Goal: Transaction & Acquisition: Purchase product/service

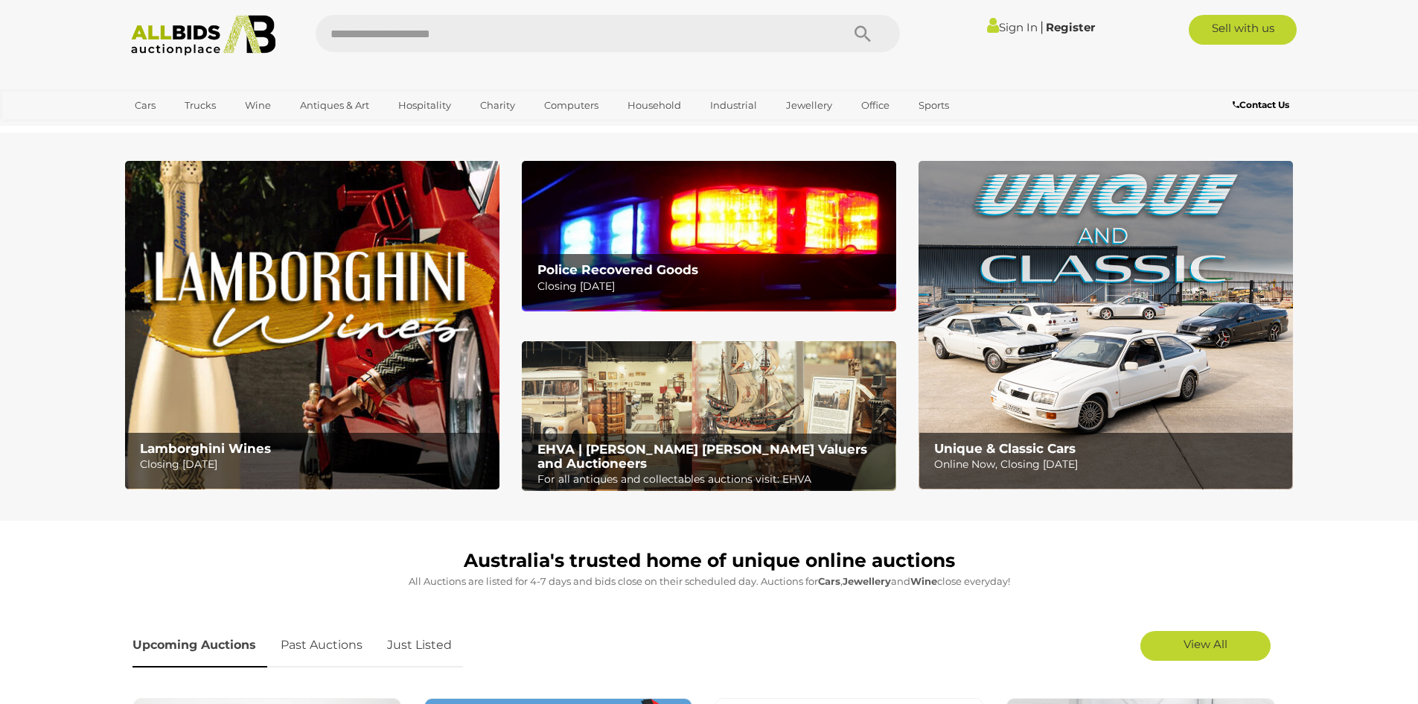
click at [632, 299] on div "Police Recovered Goods Closing [DATE]" at bounding box center [713, 278] width 366 height 49
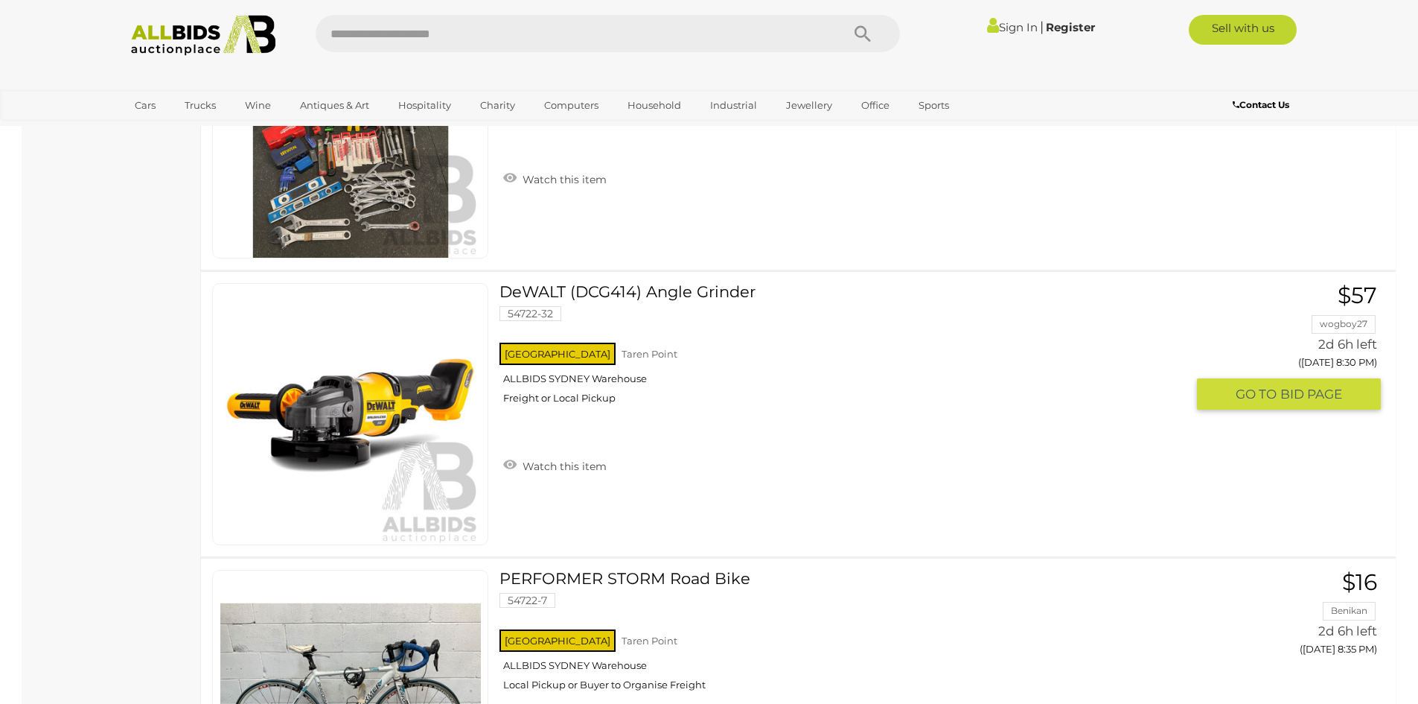
scroll to position [6031, 0]
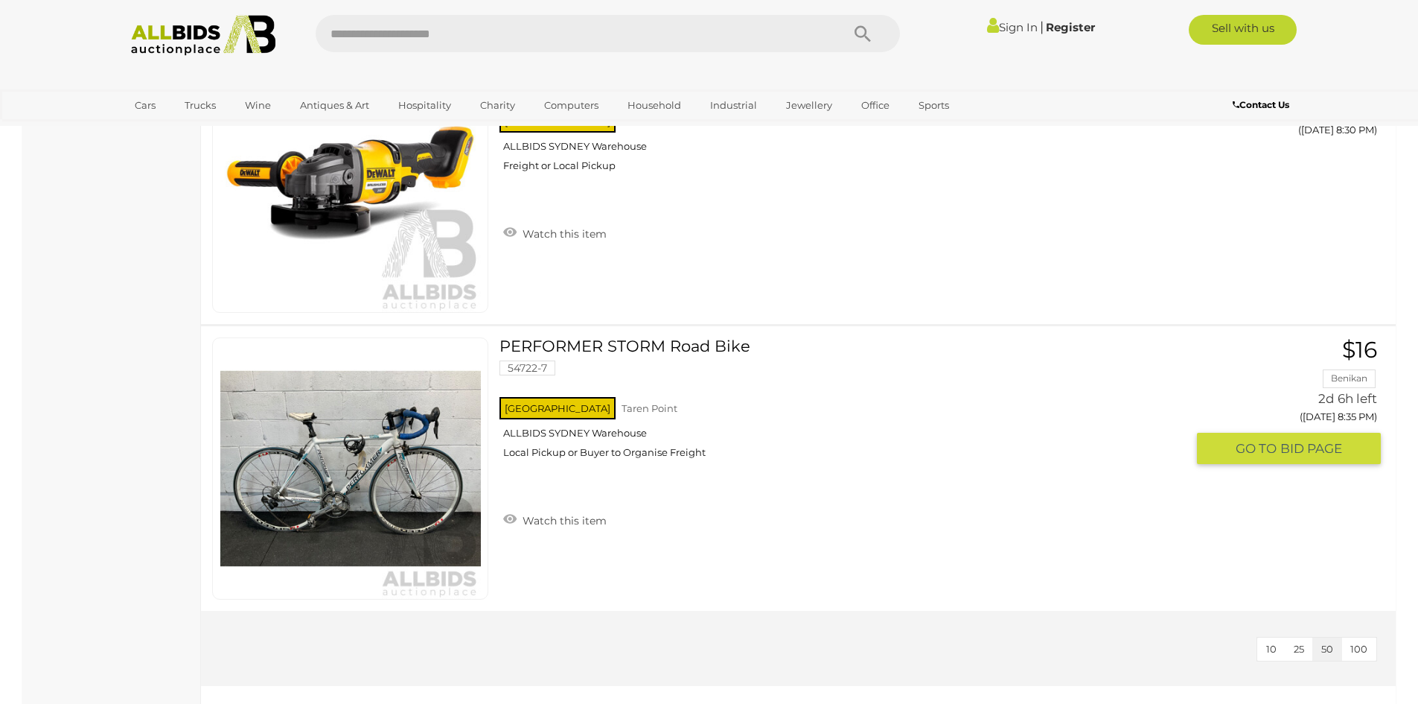
click at [411, 526] on img at bounding box center [350, 468] width 261 height 261
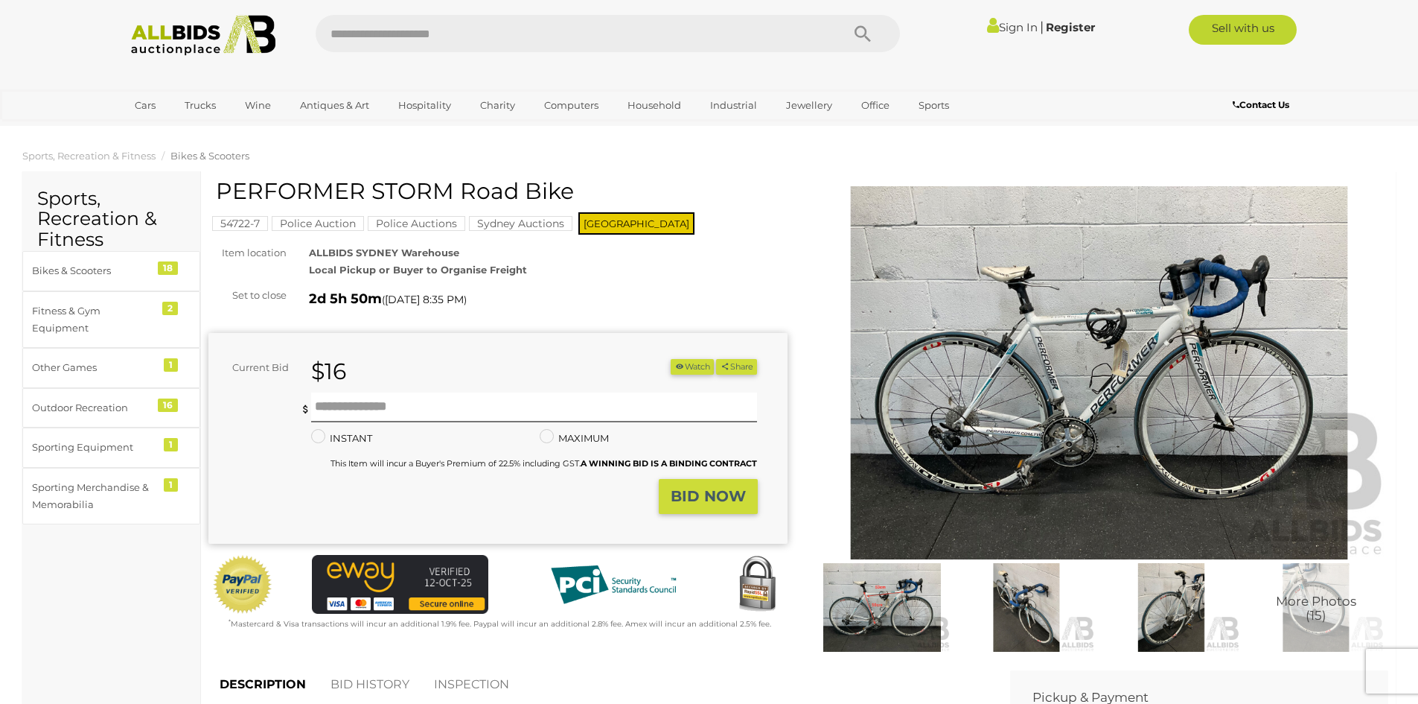
click at [1022, 287] on img at bounding box center [1099, 372] width 579 height 373
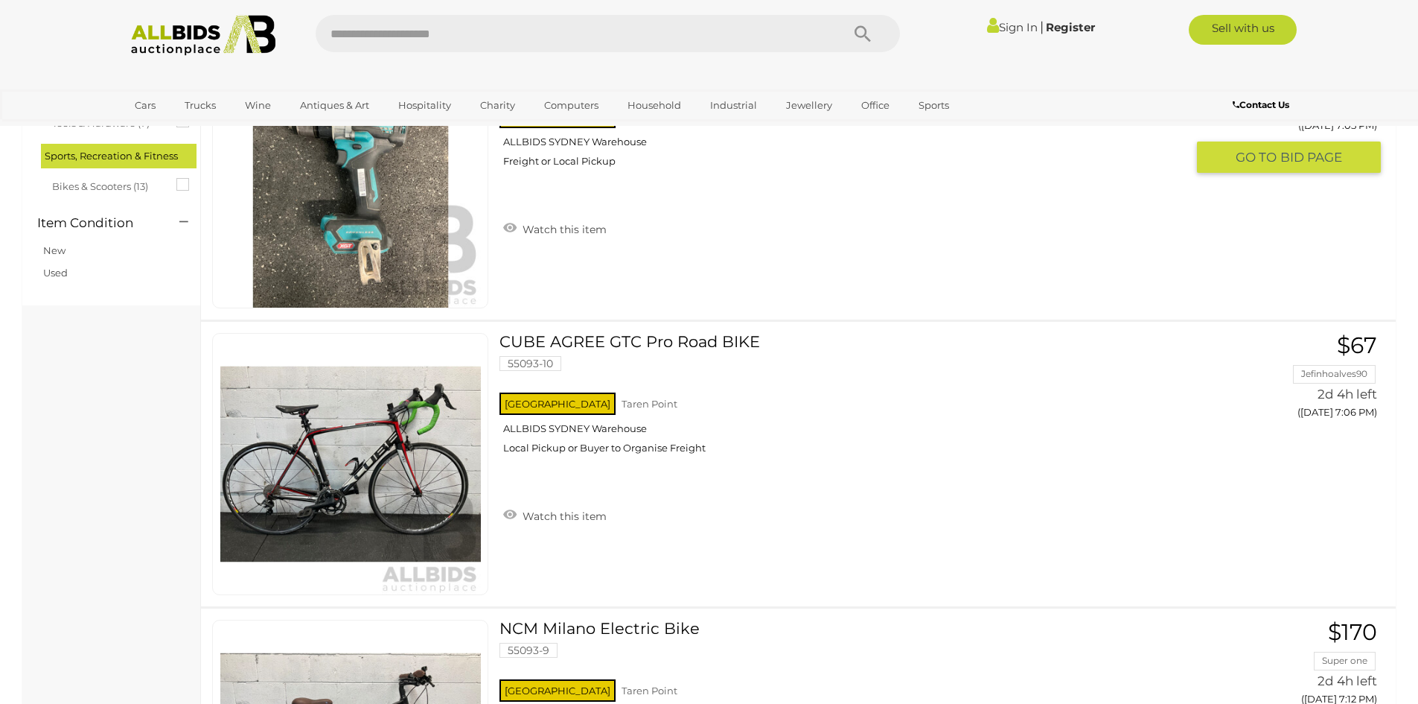
scroll to position [546, 0]
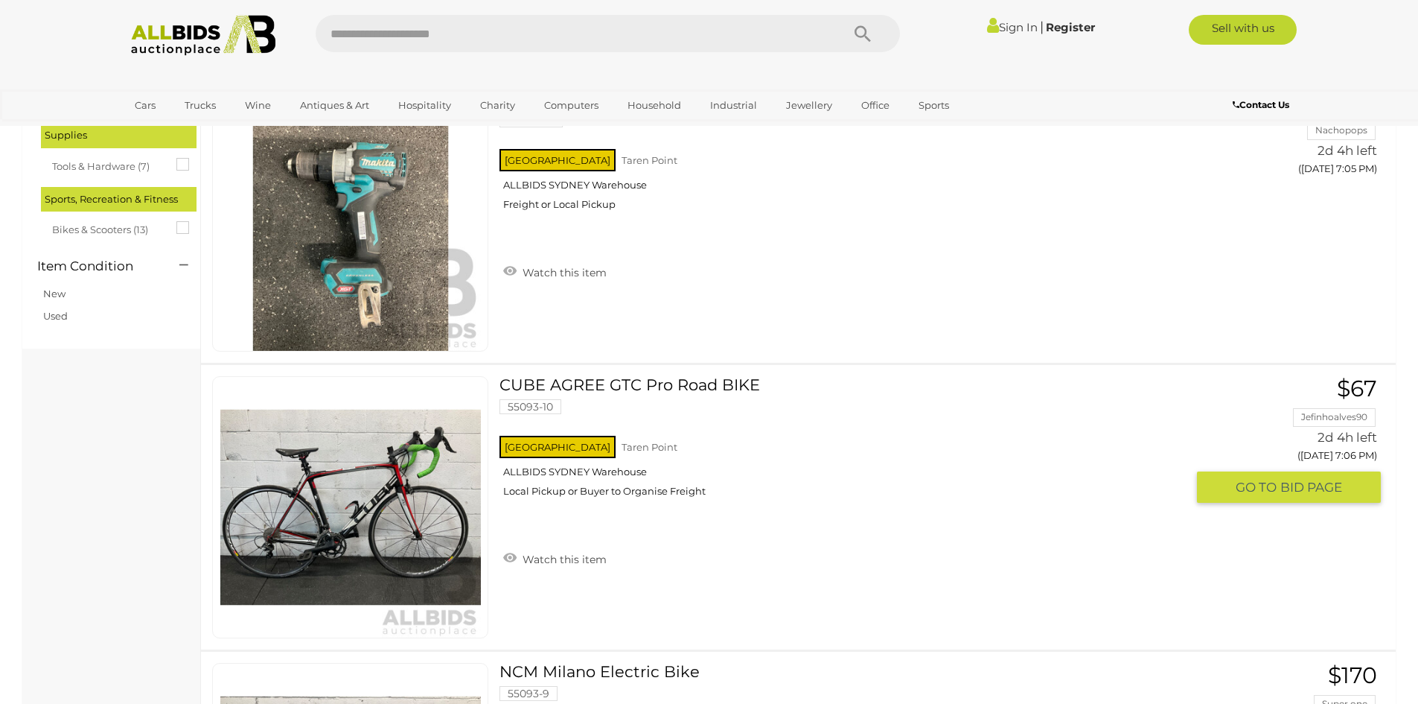
click at [438, 465] on link at bounding box center [350, 507] width 276 height 262
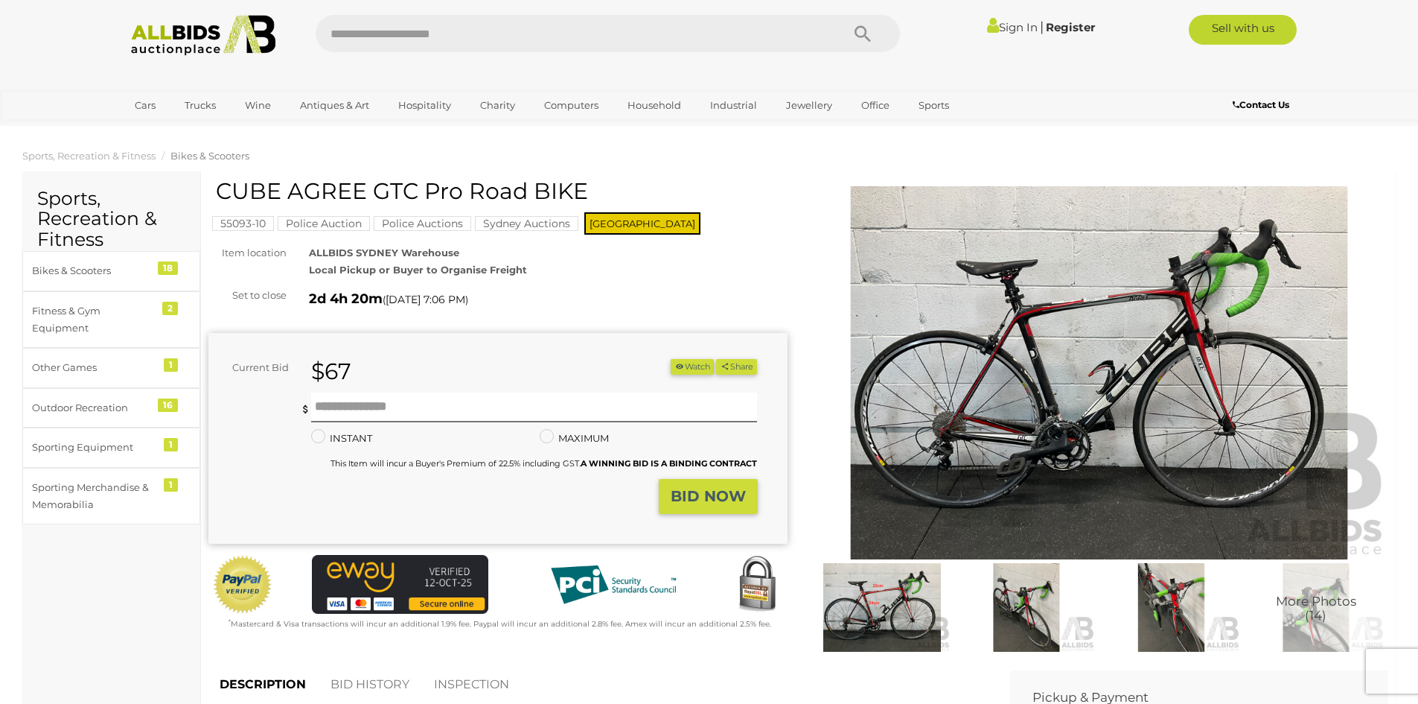
drag, startPoint x: 226, startPoint y: 186, endPoint x: 388, endPoint y: 185, distance: 161.6
click at [401, 185] on h1 "CUBE AGREE GTC Pro Road BIKE" at bounding box center [500, 191] width 568 height 25
drag, startPoint x: 218, startPoint y: 186, endPoint x: 417, endPoint y: 188, distance: 198.8
click at [417, 188] on h1 "CUBE AGREE GTC Pro Road BIKE" at bounding box center [500, 191] width 568 height 25
copy h1 "CUBE AGREE GTC"
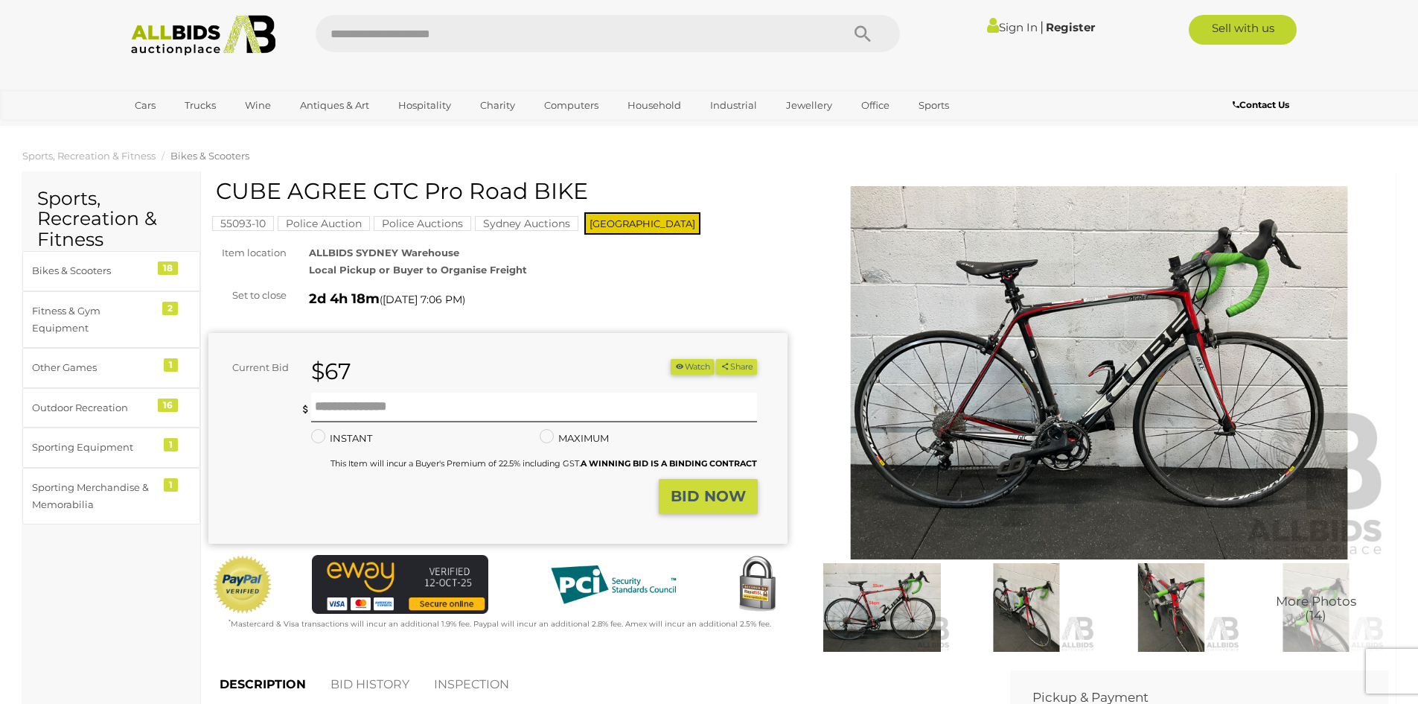
click at [1014, 387] on img at bounding box center [1099, 372] width 579 height 373
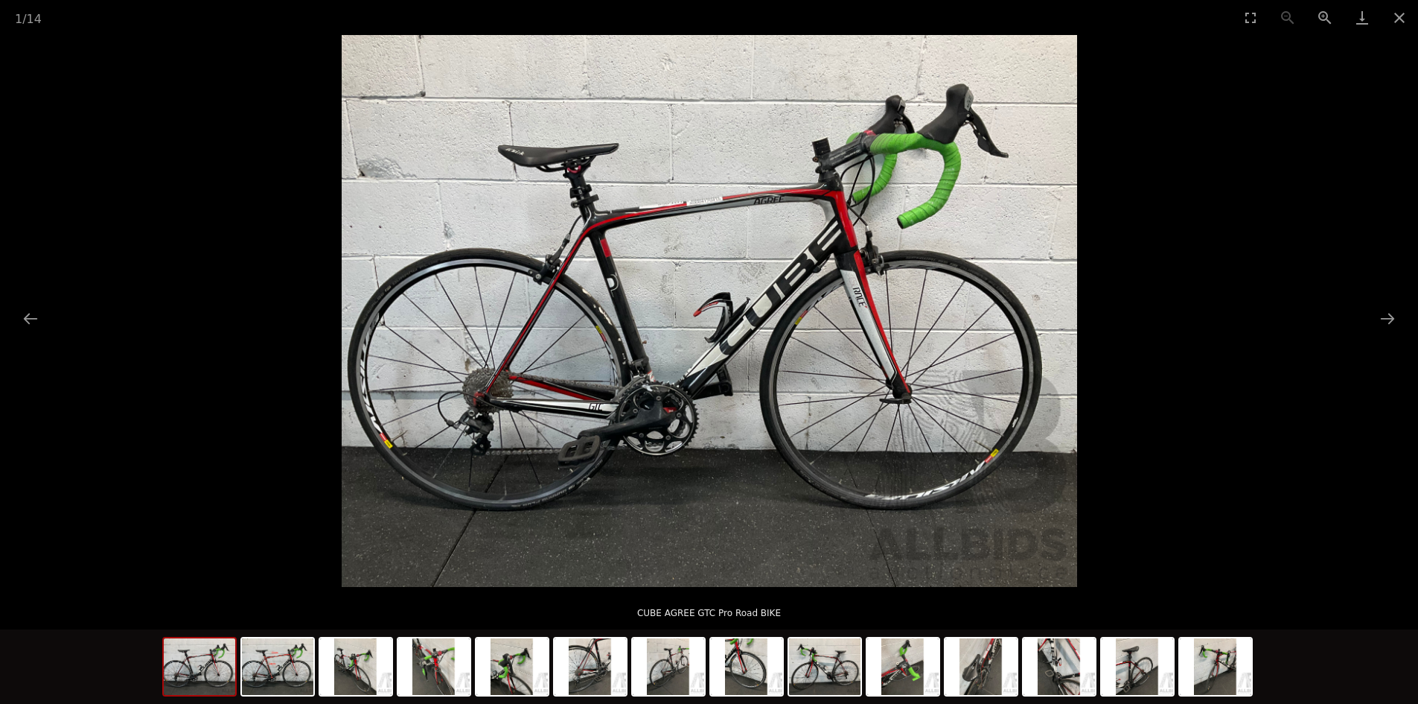
click at [731, 440] on img at bounding box center [710, 311] width 736 height 552
click at [721, 435] on img at bounding box center [710, 311] width 736 height 552
click at [1391, 321] on button "Next slide" at bounding box center [1387, 318] width 31 height 29
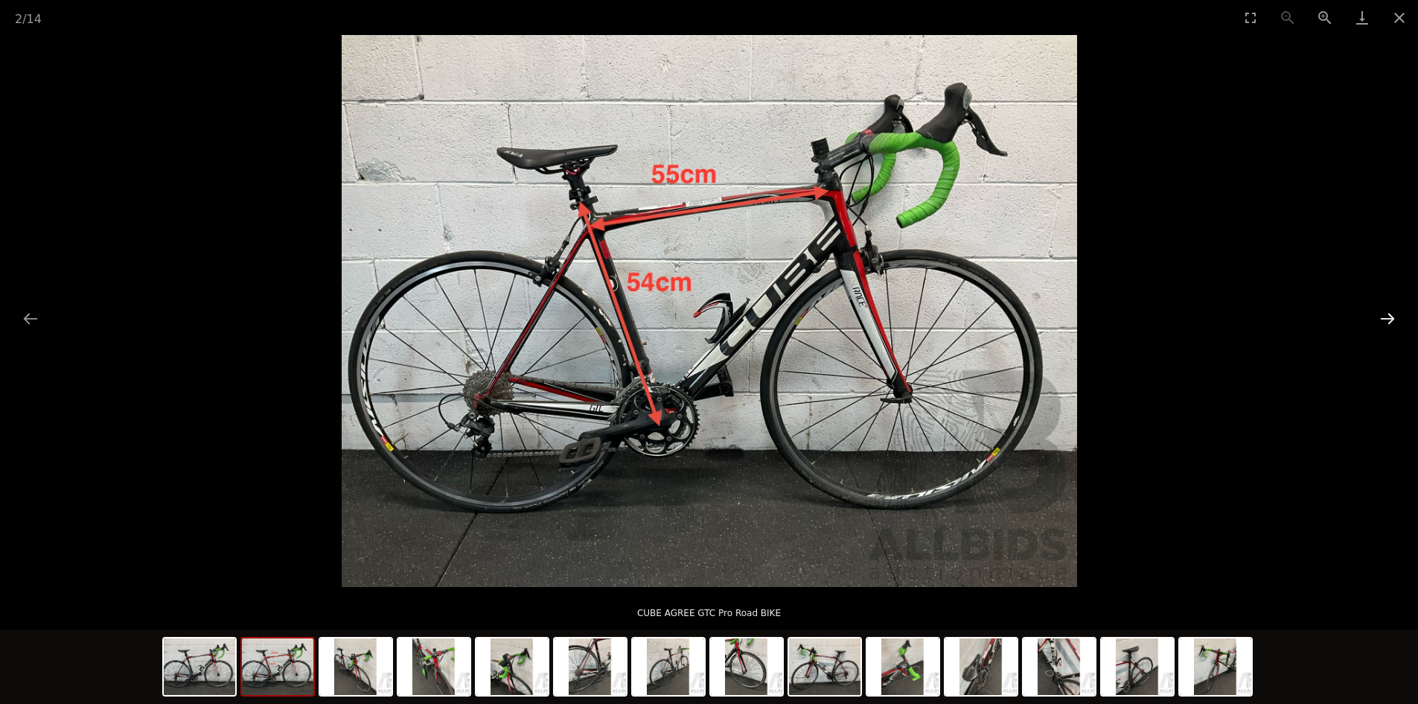
click at [1391, 321] on button "Next slide" at bounding box center [1387, 318] width 31 height 29
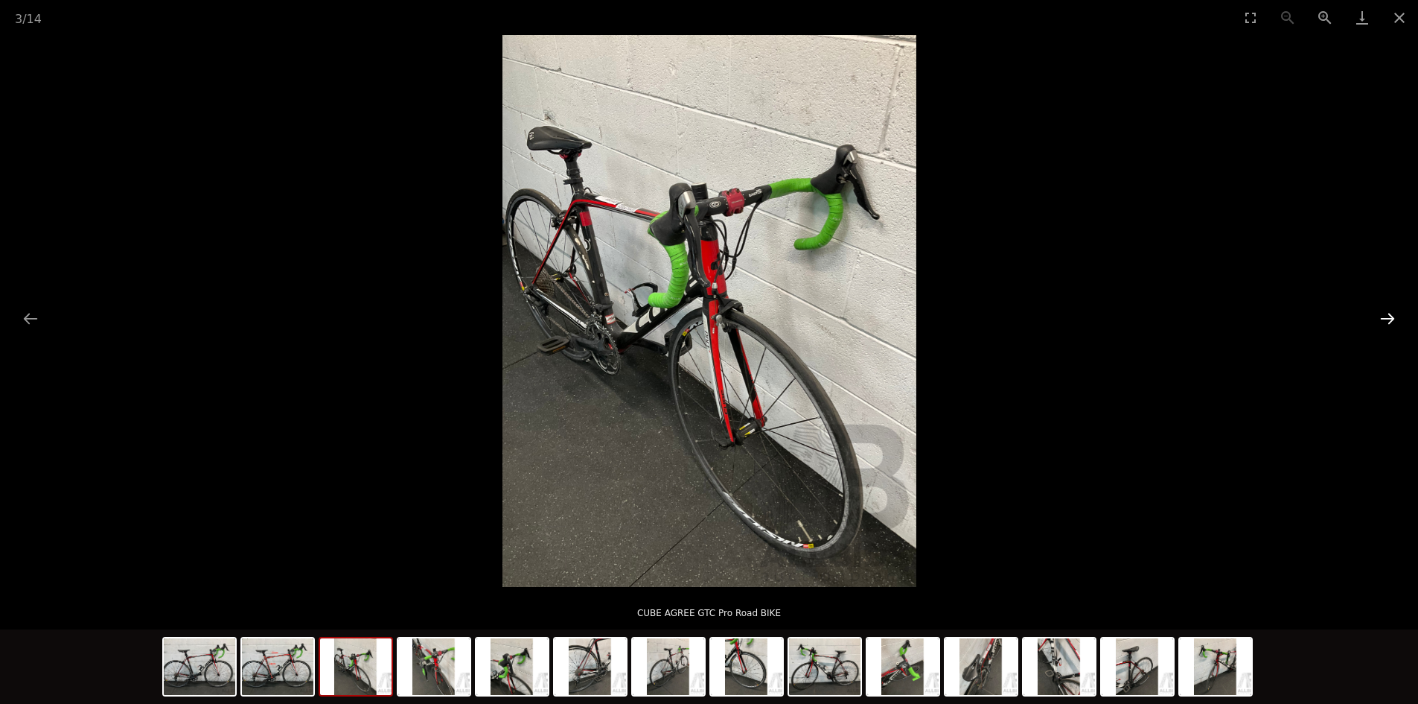
click at [1391, 321] on button "Next slide" at bounding box center [1387, 318] width 31 height 29
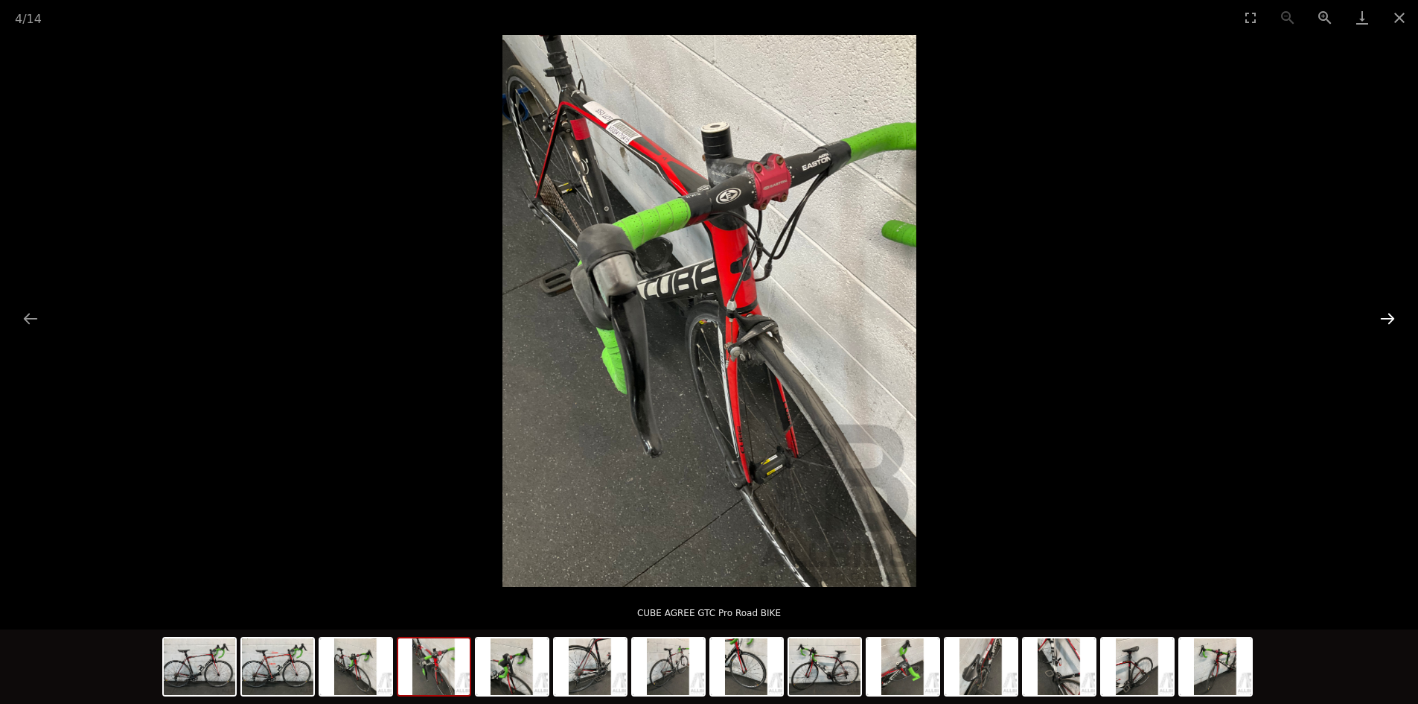
click at [1391, 321] on button "Next slide" at bounding box center [1387, 318] width 31 height 29
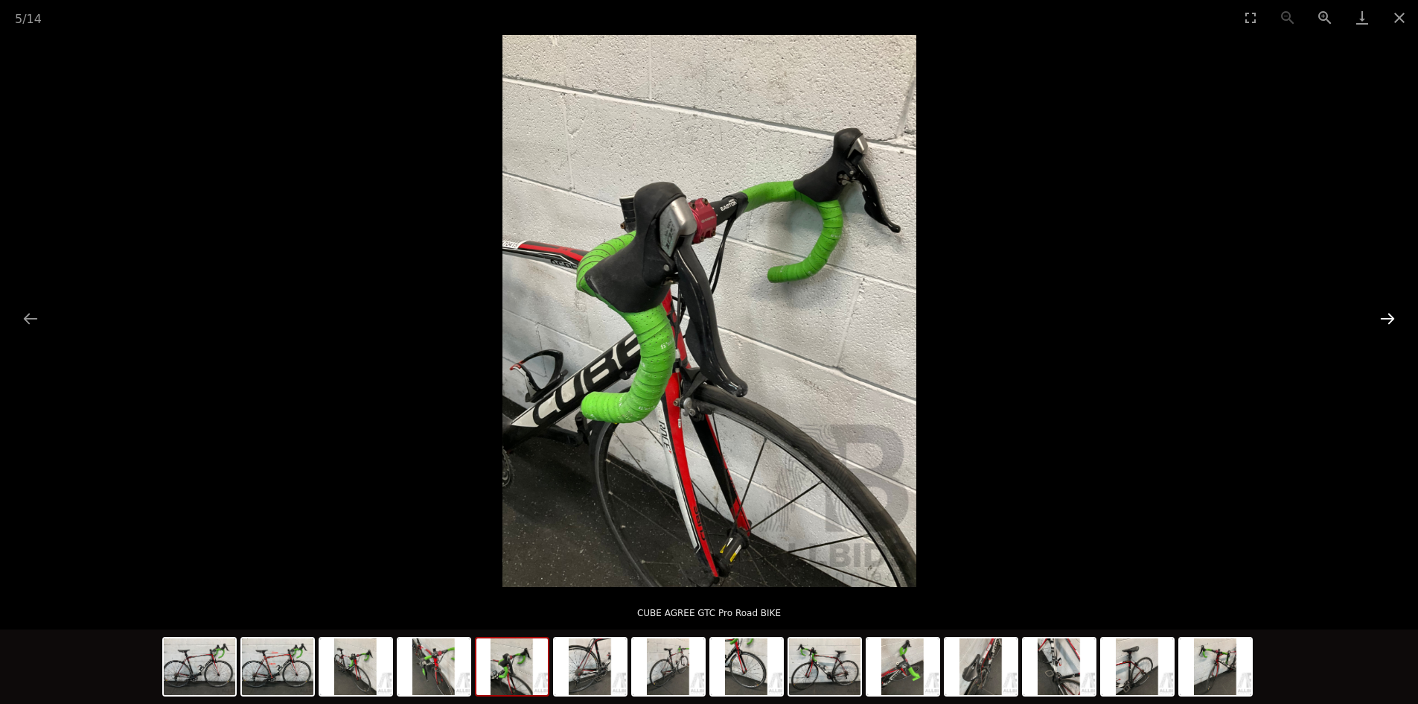
scroll to position [74, 0]
click at [1391, 321] on button "Next slide" at bounding box center [1387, 318] width 31 height 29
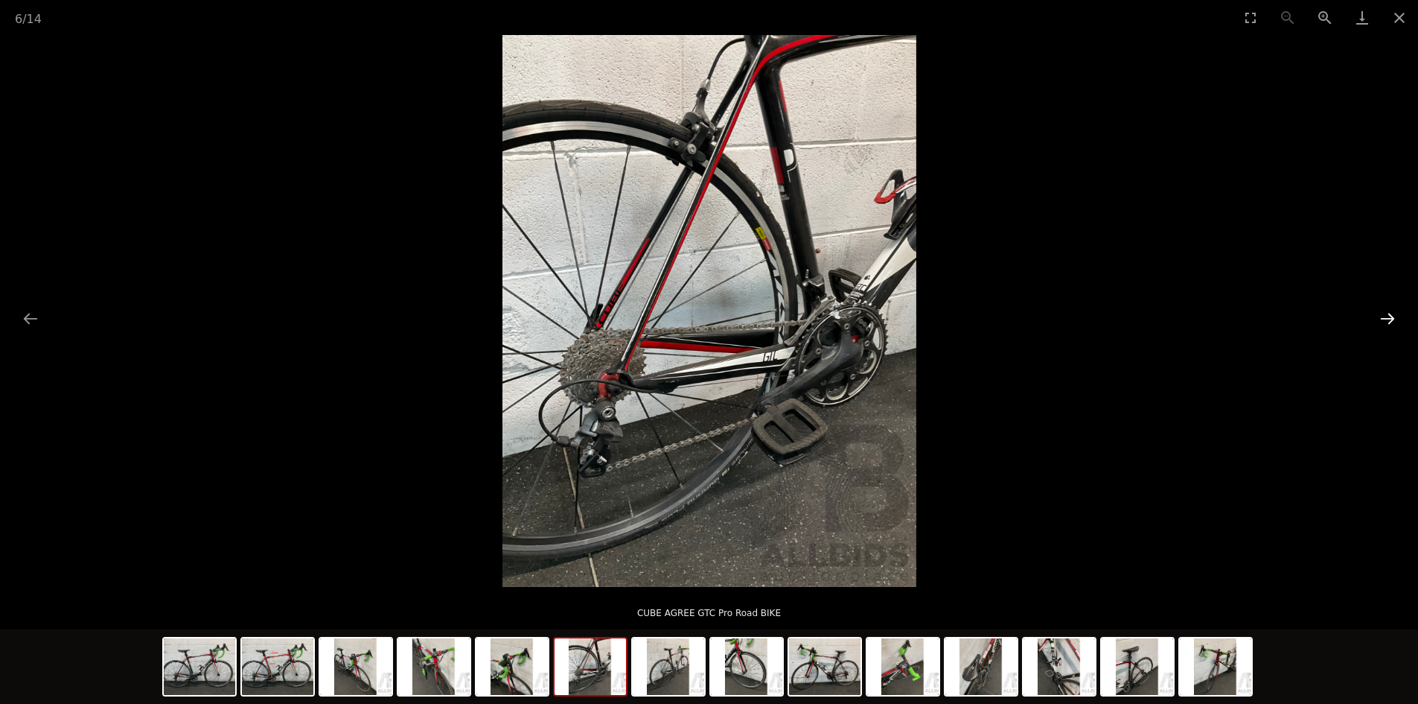
scroll to position [223, 0]
click at [1392, 313] on button "Next slide" at bounding box center [1387, 318] width 31 height 29
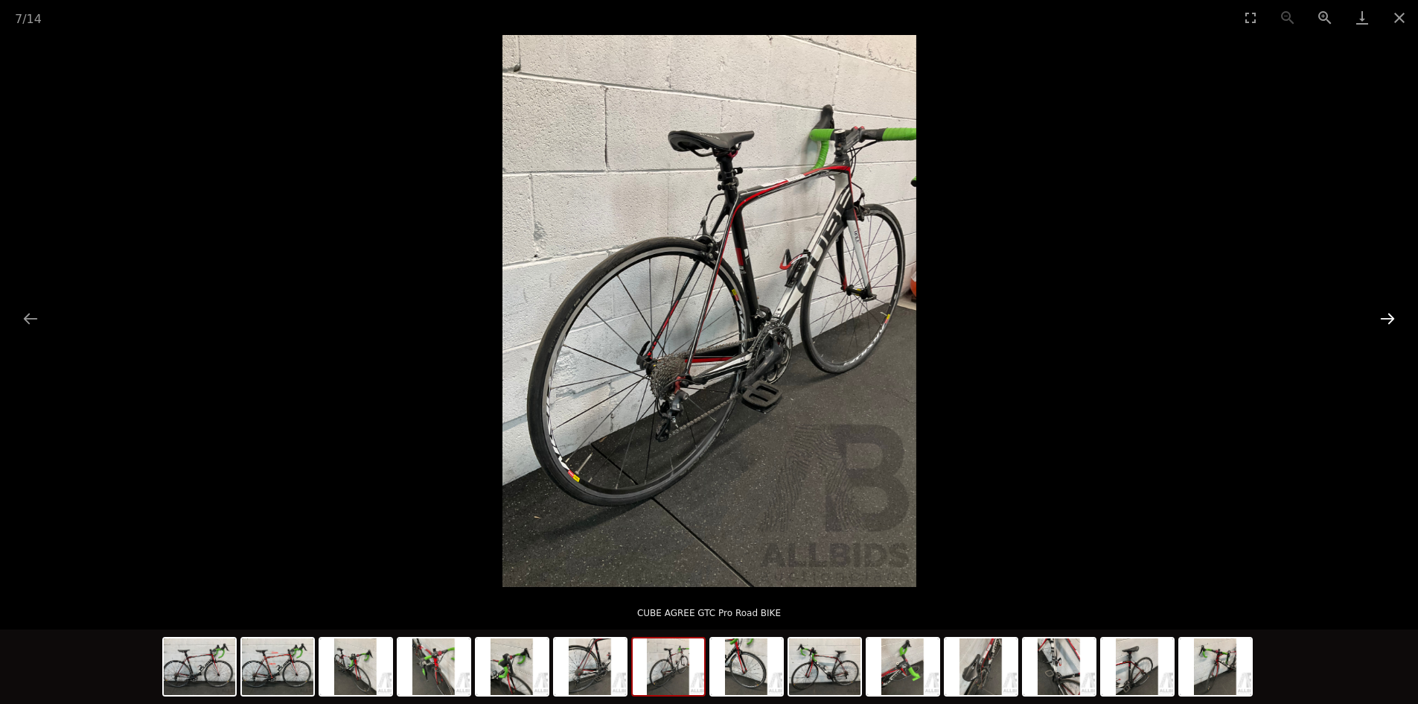
click at [1392, 322] on button "Next slide" at bounding box center [1387, 318] width 31 height 29
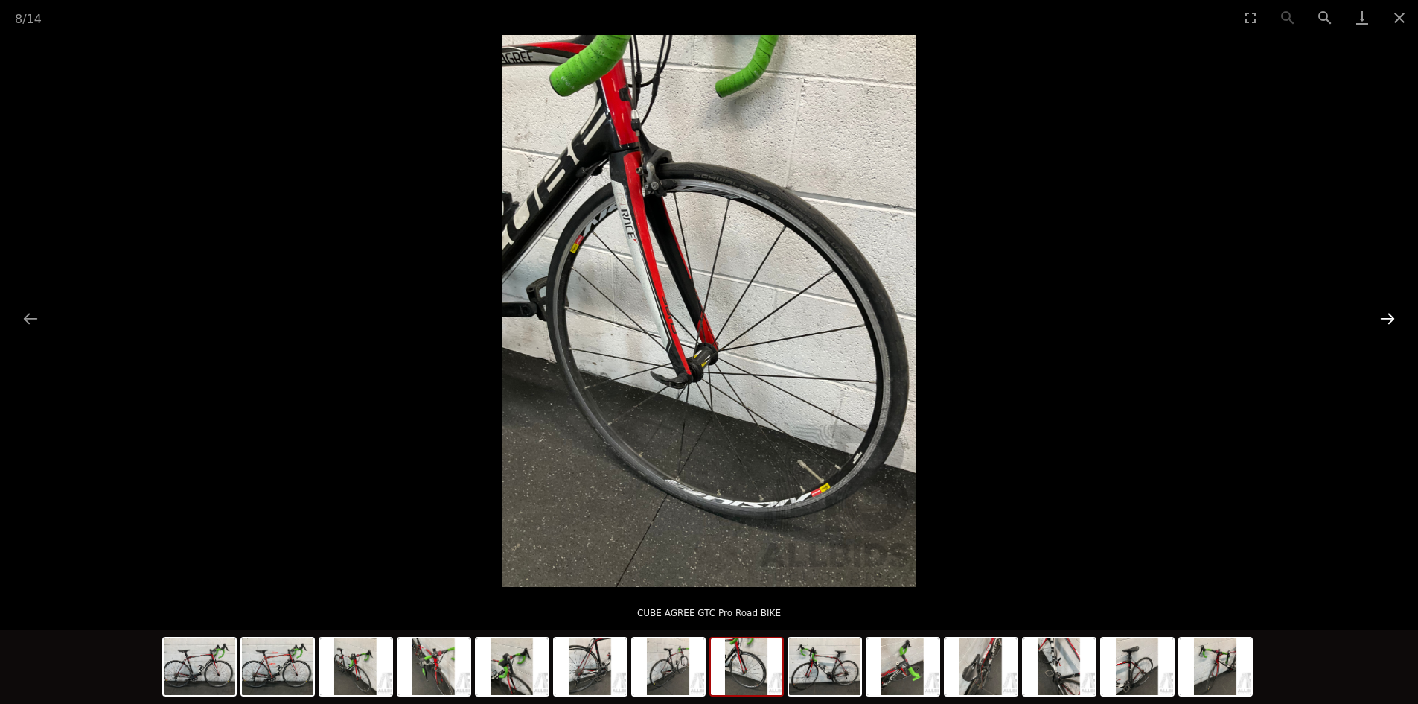
click at [1391, 319] on button "Next slide" at bounding box center [1387, 318] width 31 height 29
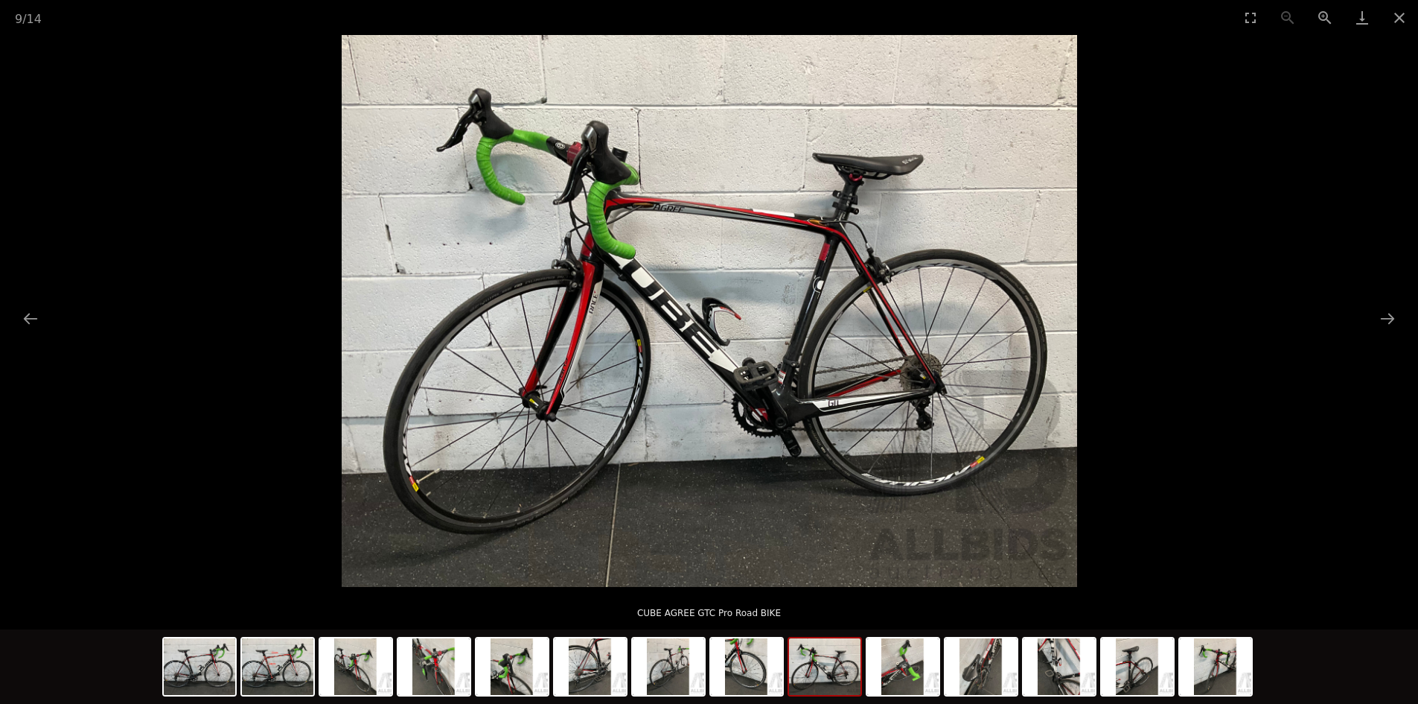
scroll to position [372, 0]
click at [1392, 317] on button "Next slide" at bounding box center [1387, 318] width 31 height 29
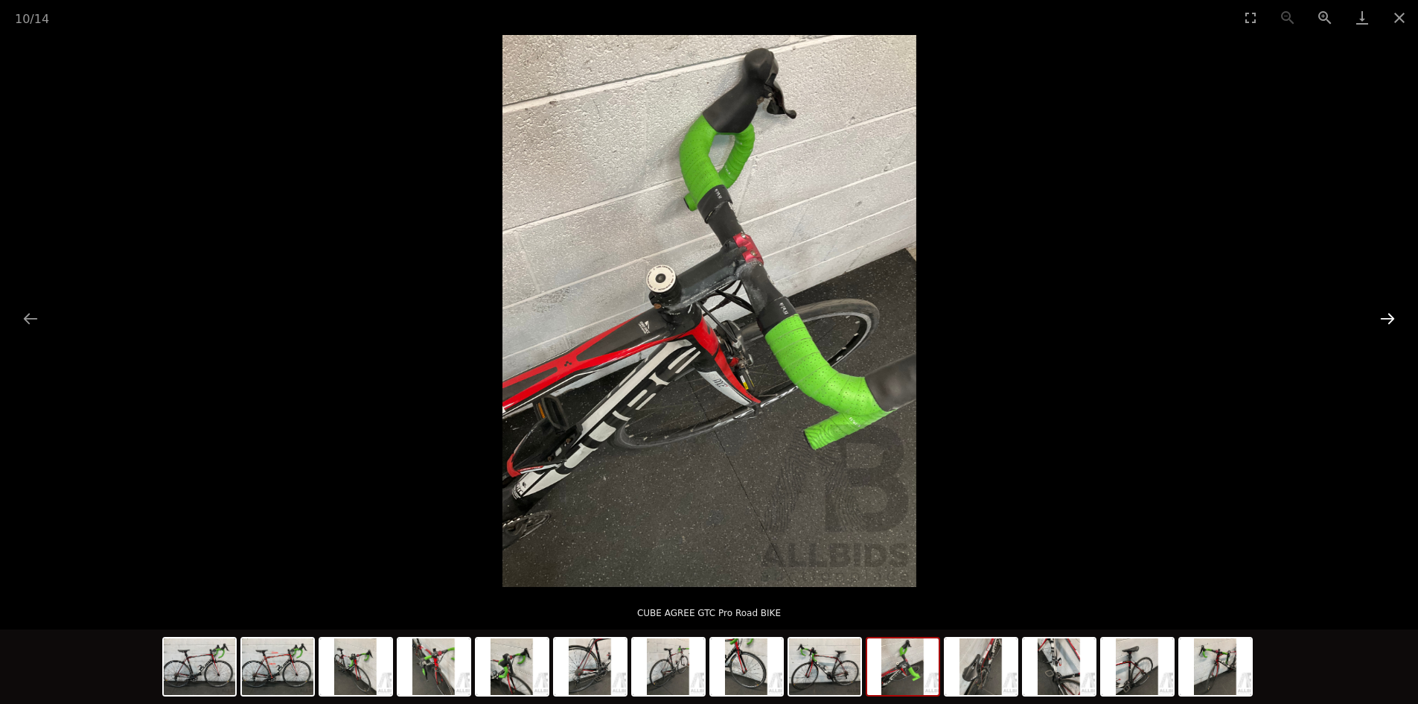
click at [1392, 317] on button "Next slide" at bounding box center [1387, 318] width 31 height 29
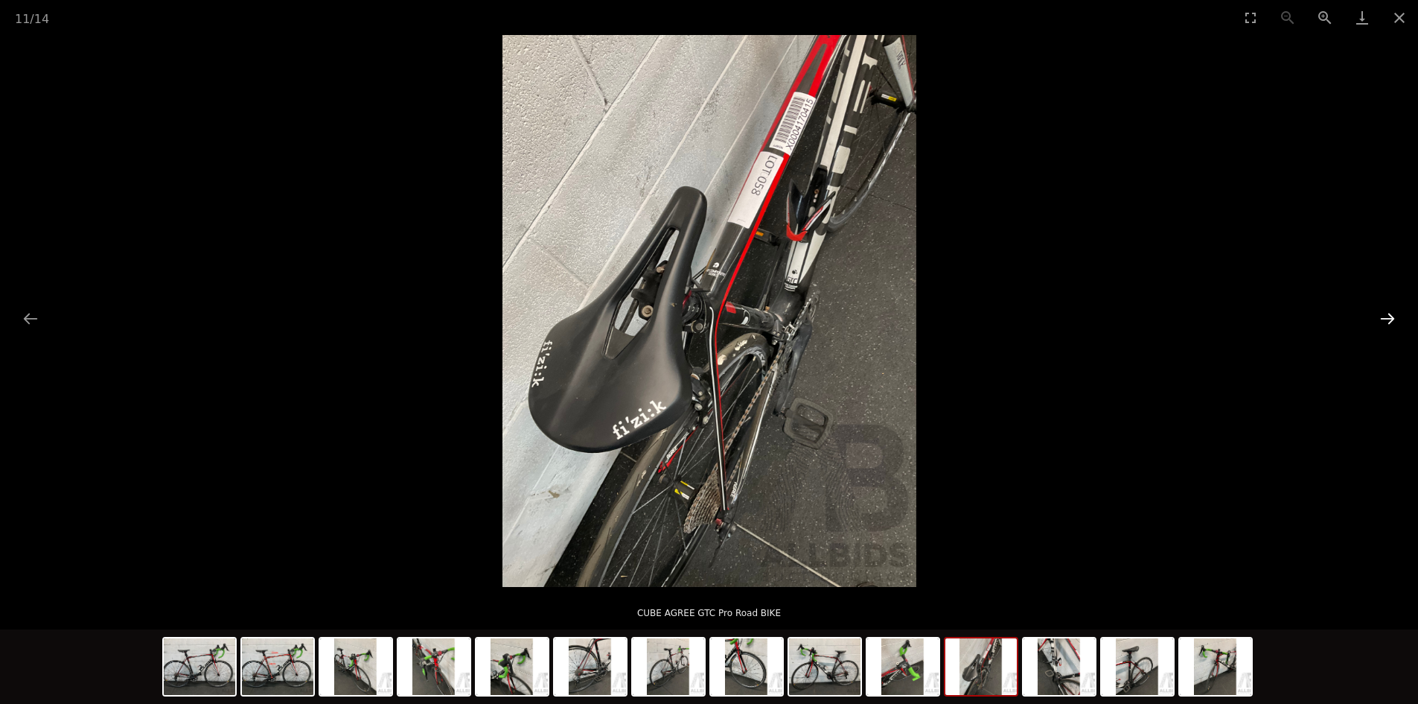
click at [1392, 317] on button "Next slide" at bounding box center [1387, 318] width 31 height 29
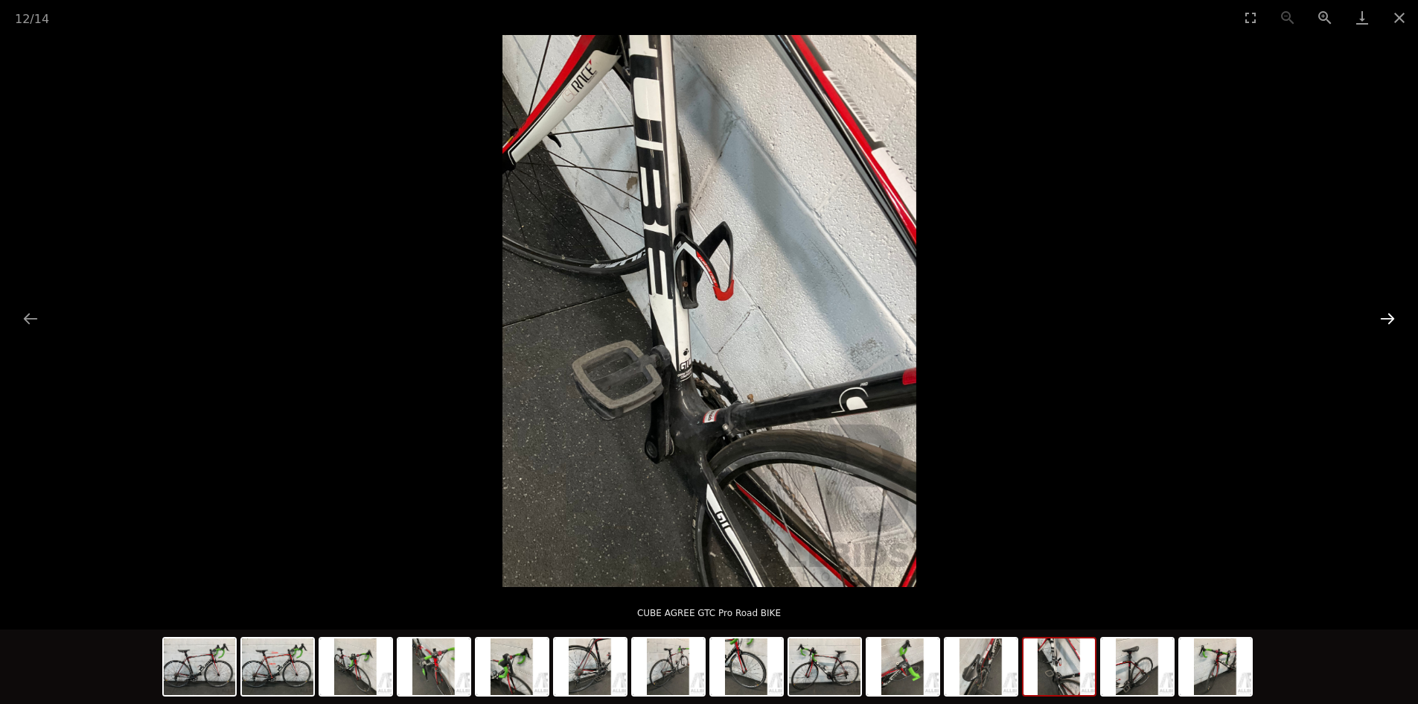
click at [1392, 317] on button "Next slide" at bounding box center [1387, 318] width 31 height 29
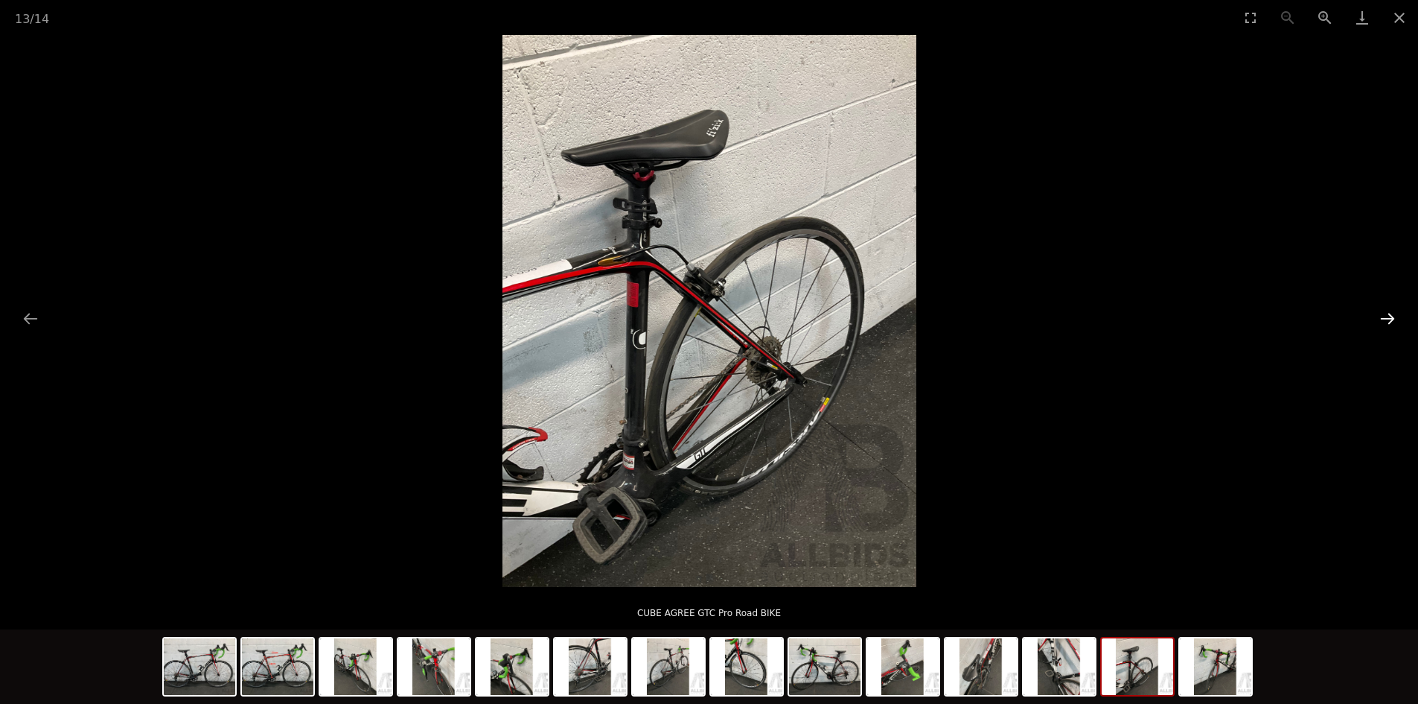
scroll to position [819, 0]
click at [1389, 317] on button "Next slide" at bounding box center [1387, 318] width 31 height 29
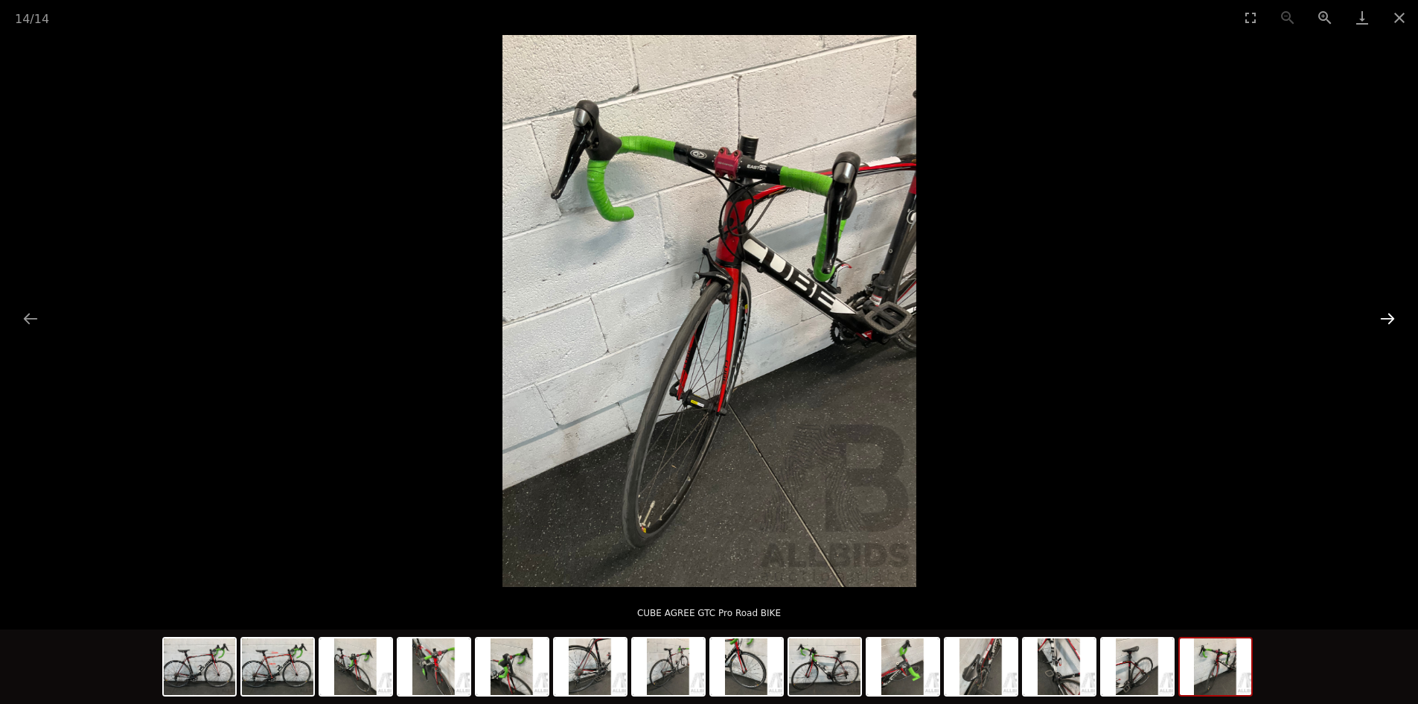
click at [1389, 317] on button "Next slide" at bounding box center [1387, 318] width 31 height 29
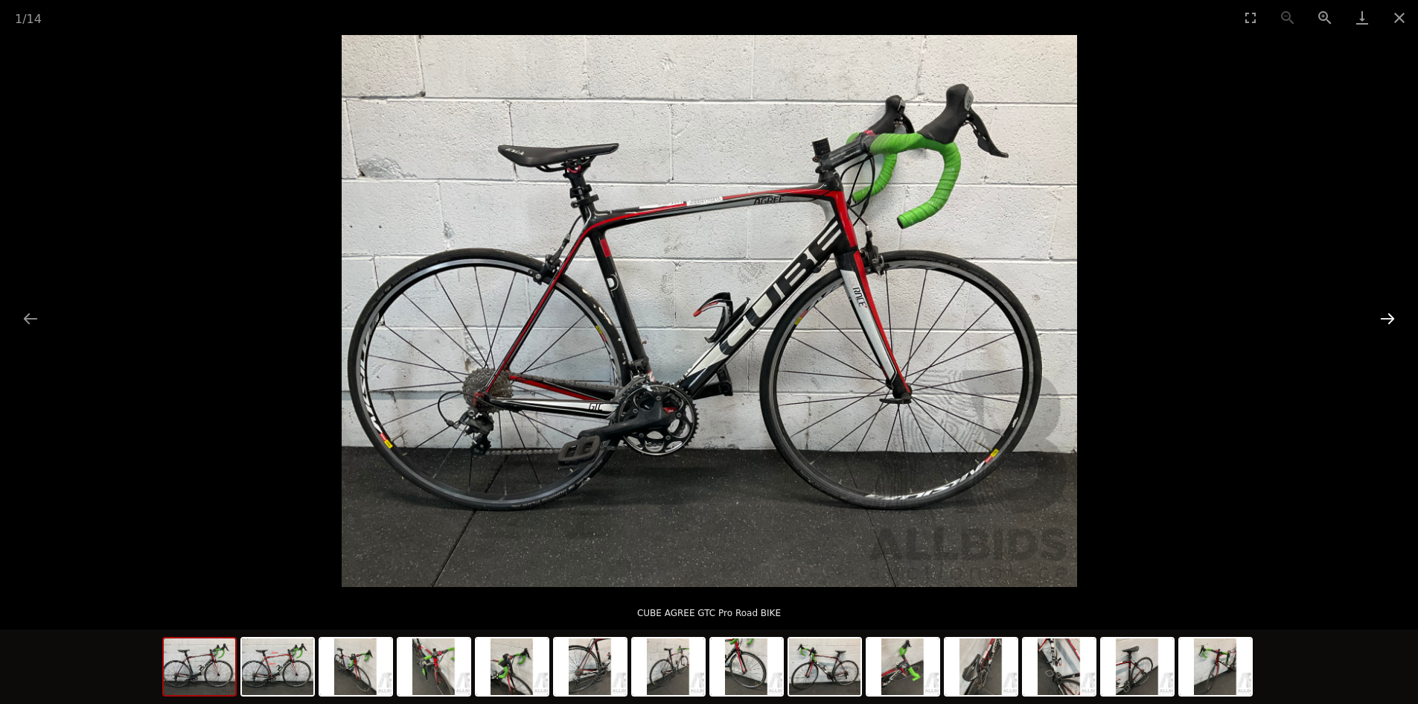
click at [1389, 317] on button "Next slide" at bounding box center [1387, 318] width 31 height 29
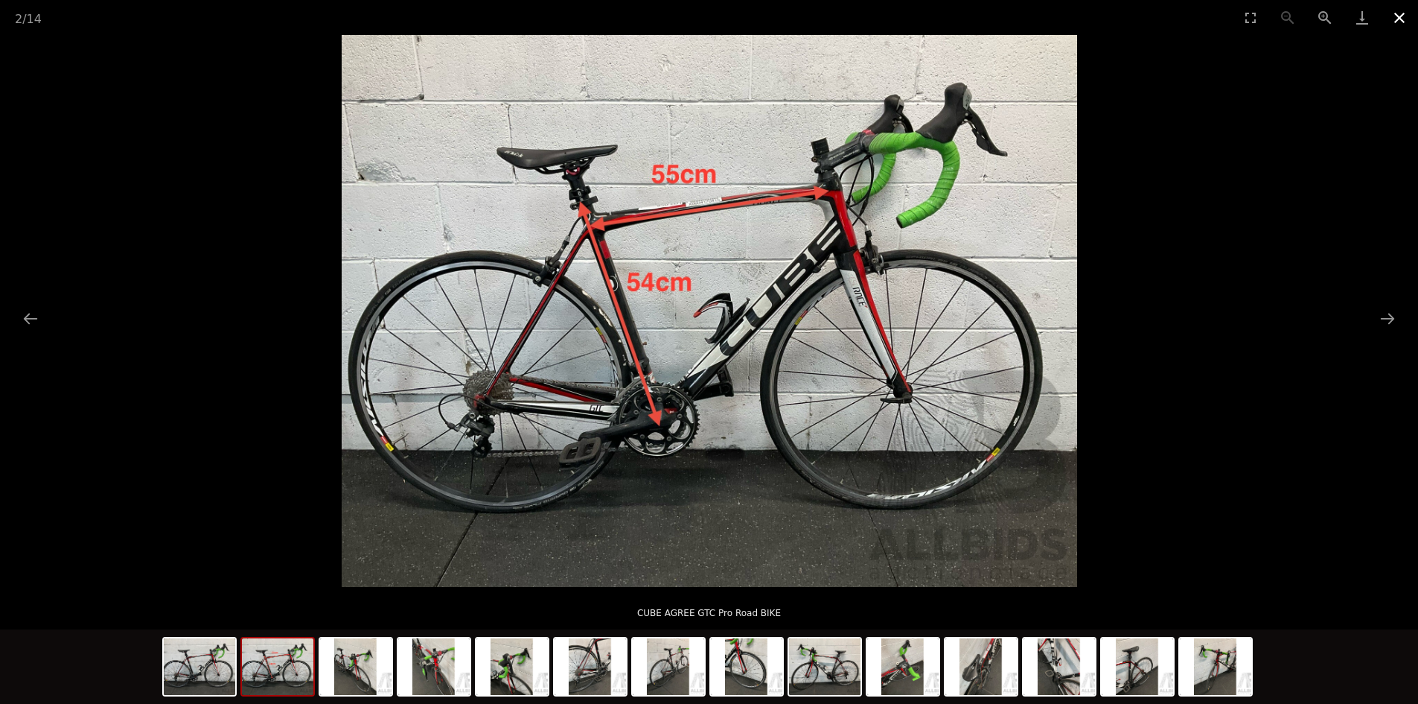
click at [1402, 13] on button "Close gallery" at bounding box center [1399, 17] width 37 height 35
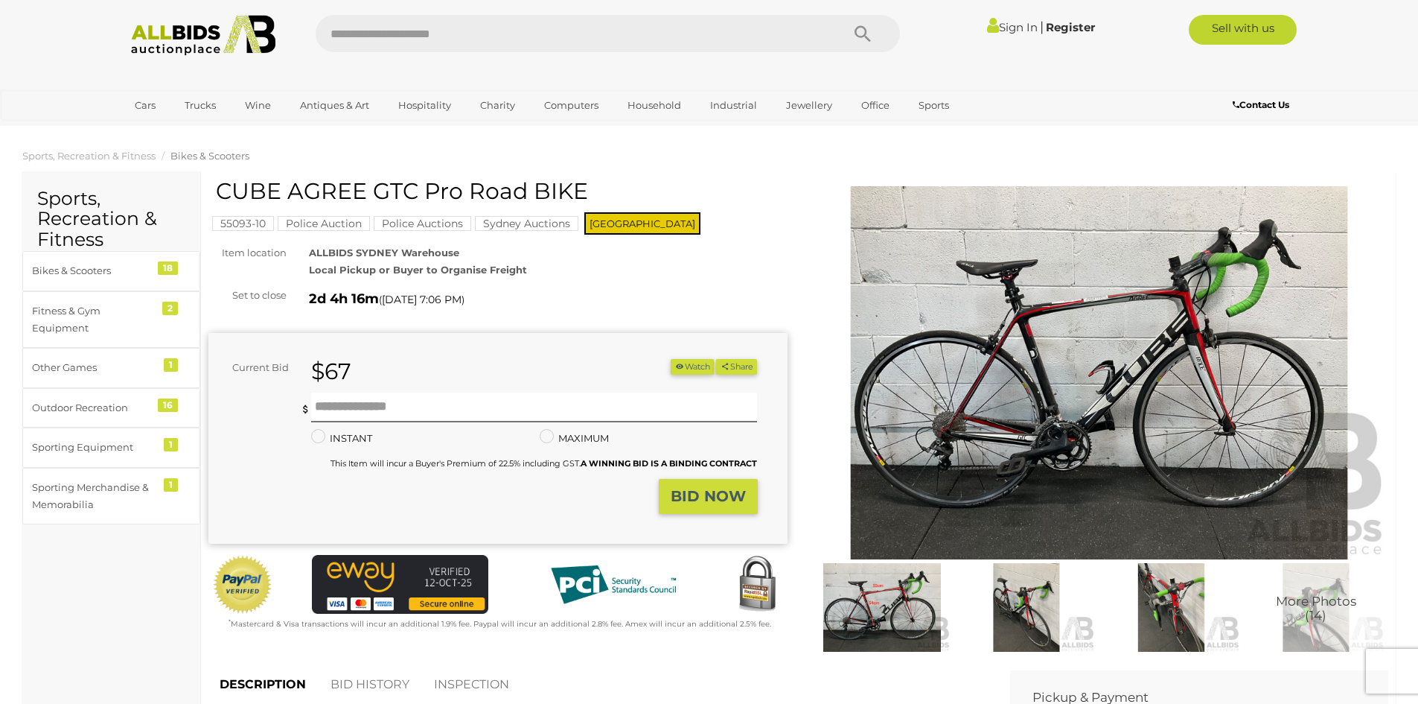
click at [799, 223] on div "More Photos (14)" at bounding box center [1100, 421] width 602 height 484
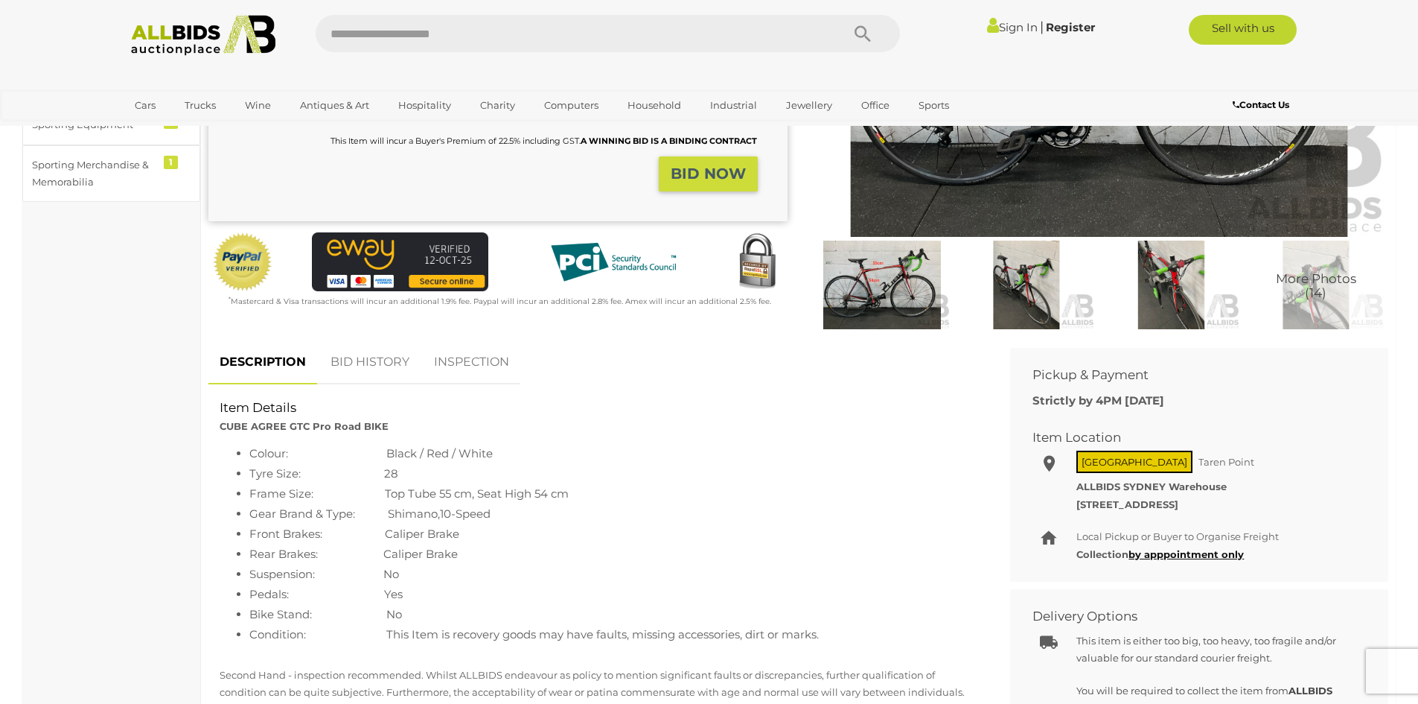
scroll to position [447, 0]
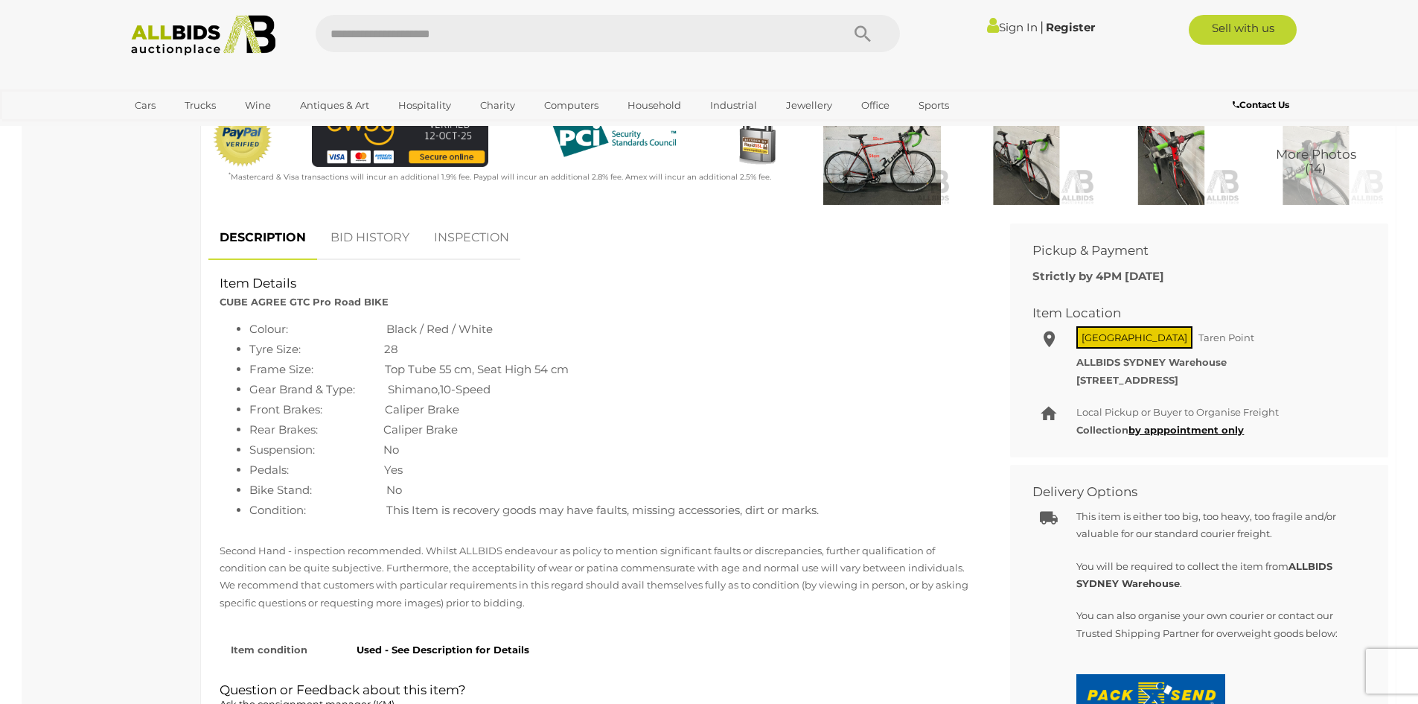
click at [363, 232] on link "BID HISTORY" at bounding box center [369, 238] width 101 height 44
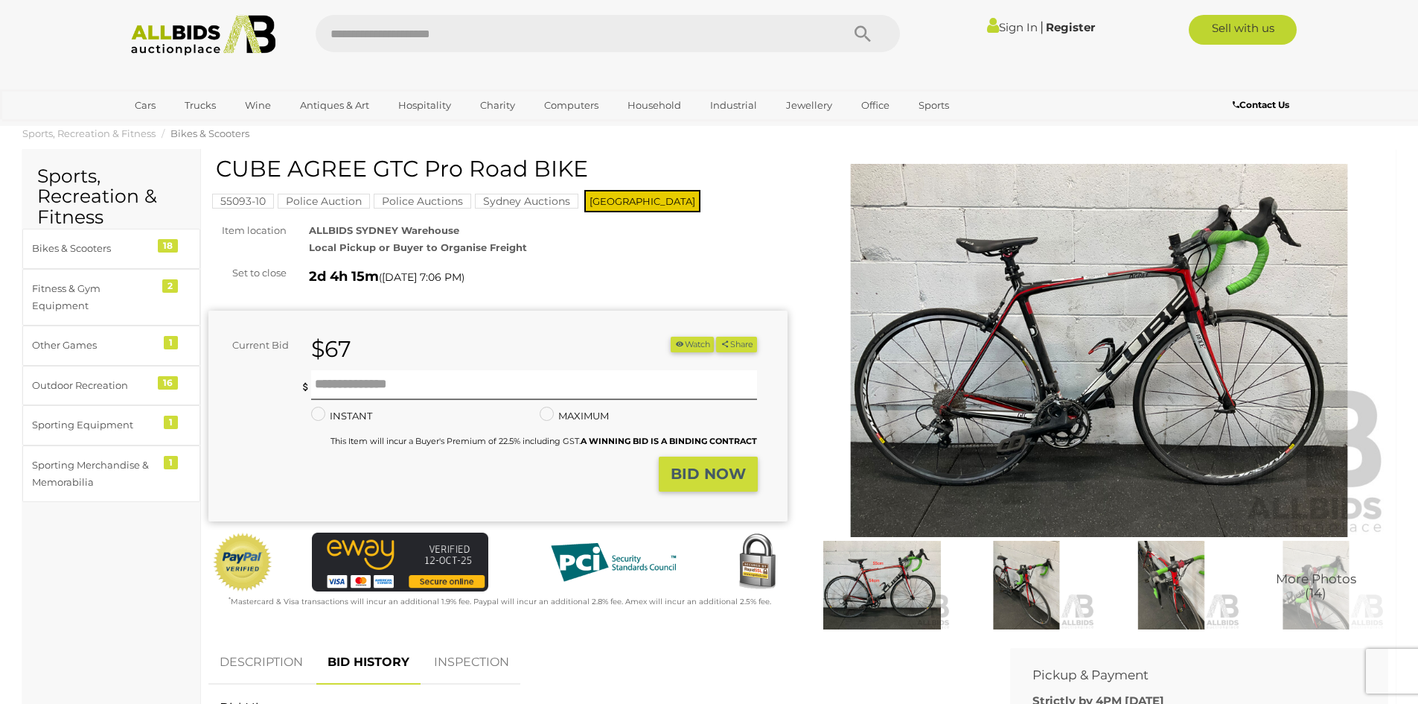
scroll to position [0, 0]
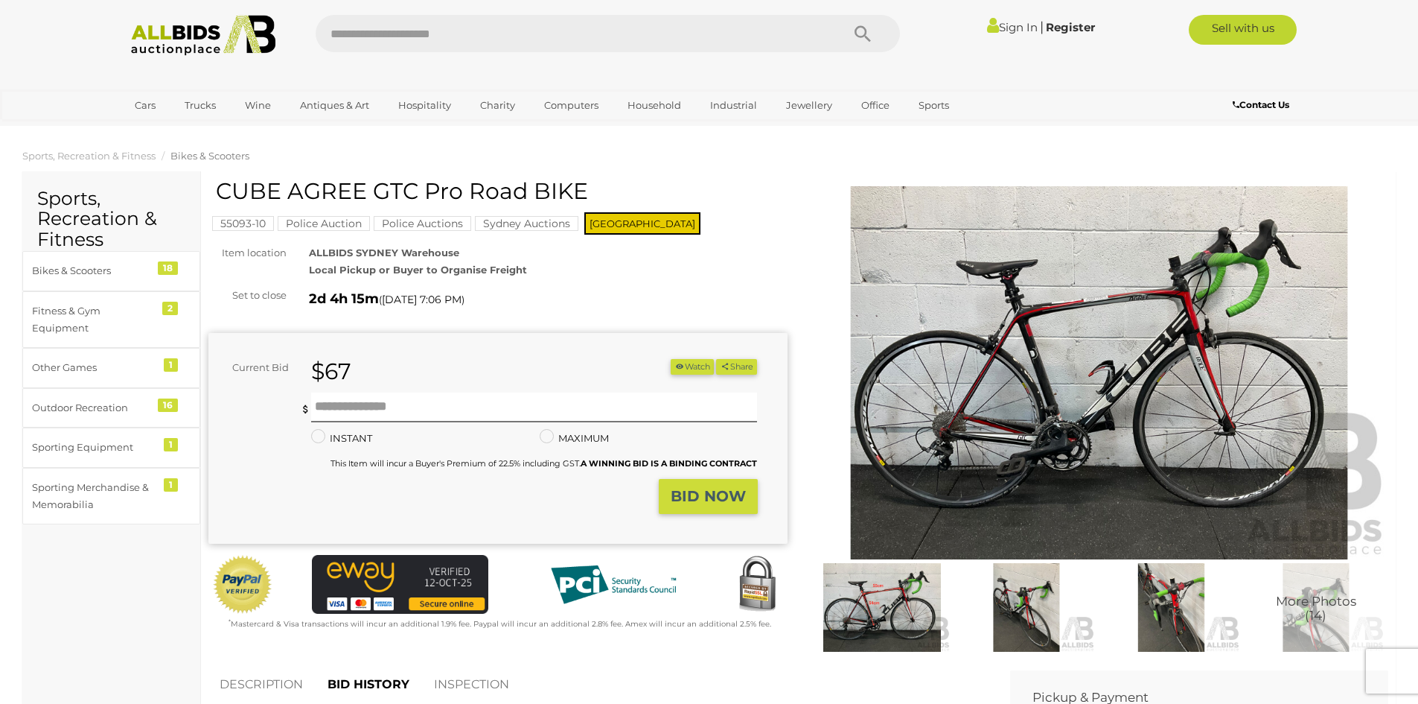
click at [1050, 436] on img at bounding box center [1099, 372] width 579 height 373
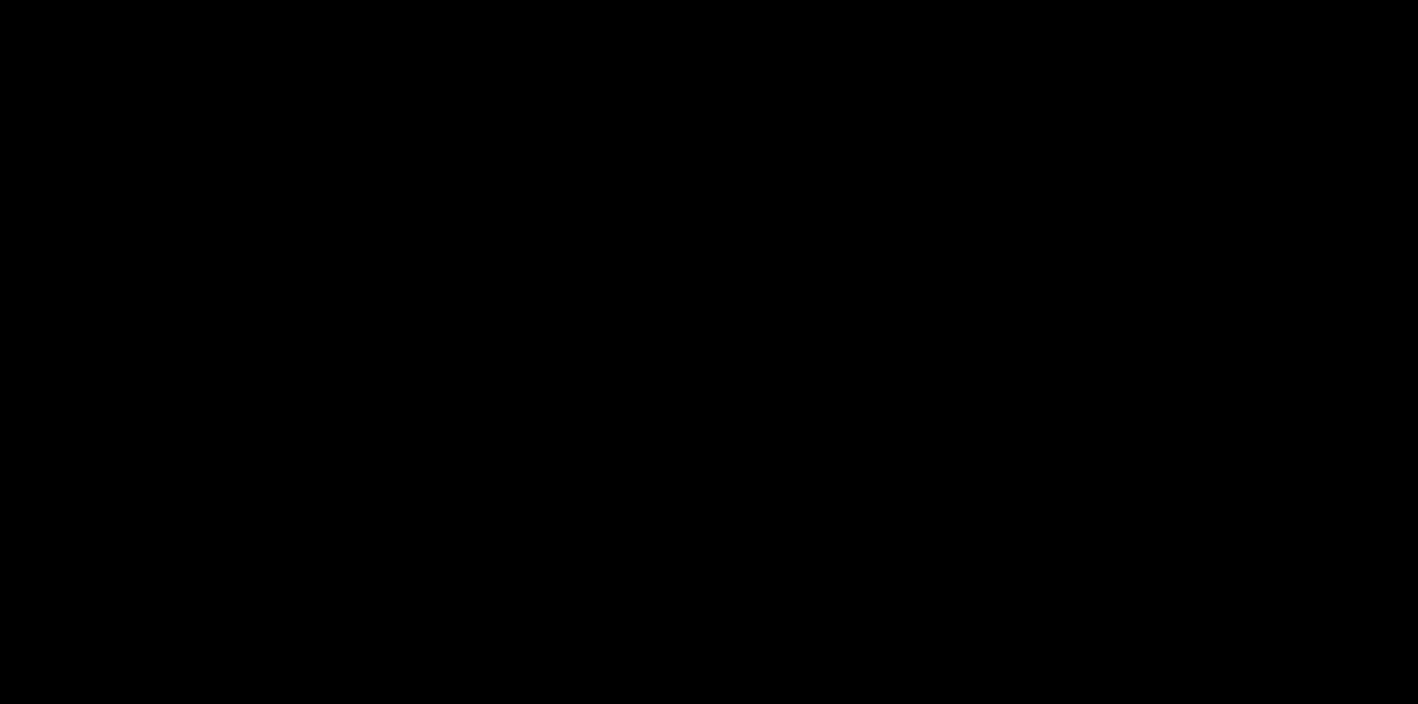
click at [1050, 436] on picture at bounding box center [709, 311] width 1418 height 552
